Goal: Navigation & Orientation: Find specific page/section

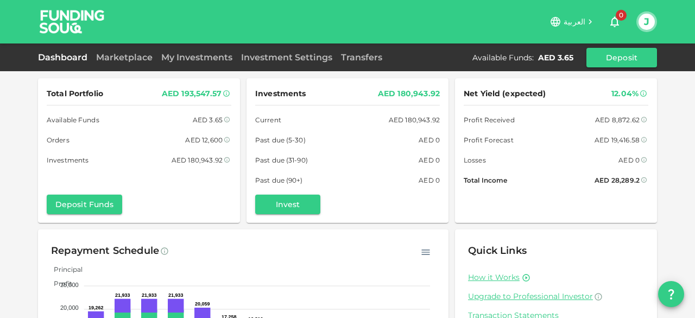
click at [50, 58] on link "Dashboard" at bounding box center [65, 57] width 54 height 10
click at [122, 58] on link "Marketplace" at bounding box center [124, 57] width 65 height 10
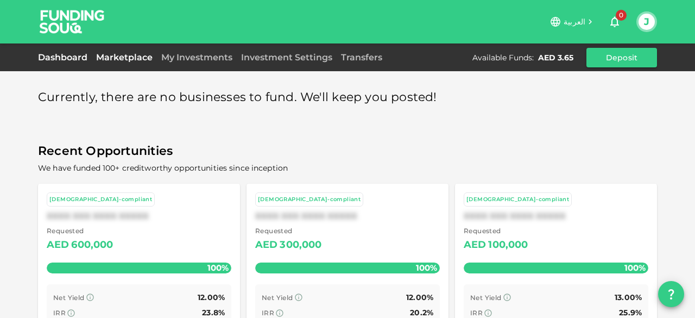
click at [73, 54] on link "Dashboard" at bounding box center [65, 57] width 54 height 10
